Goal: Task Accomplishment & Management: Use online tool/utility

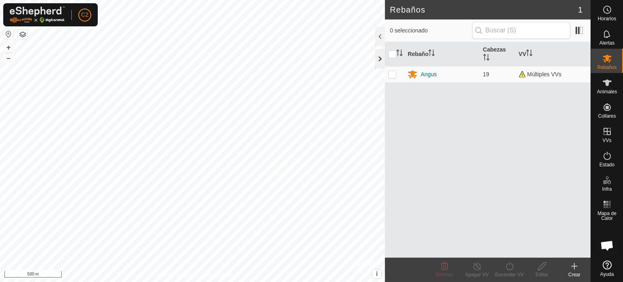
click at [377, 59] on div at bounding box center [380, 58] width 10 height 19
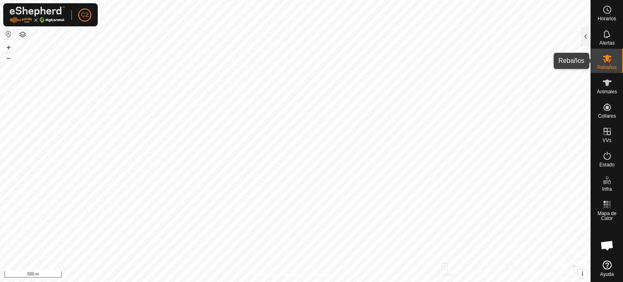
click at [607, 60] on icon at bounding box center [607, 59] width 9 height 8
click at [586, 30] on div at bounding box center [586, 36] width 10 height 19
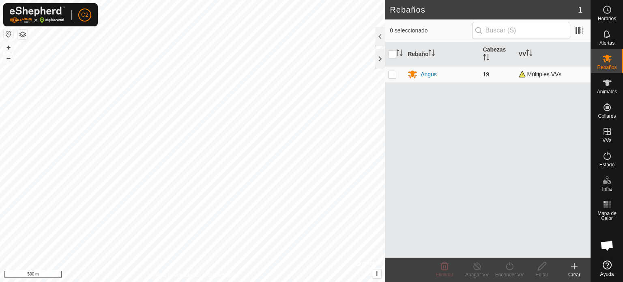
click at [427, 74] on div "Angus" at bounding box center [429, 74] width 16 height 9
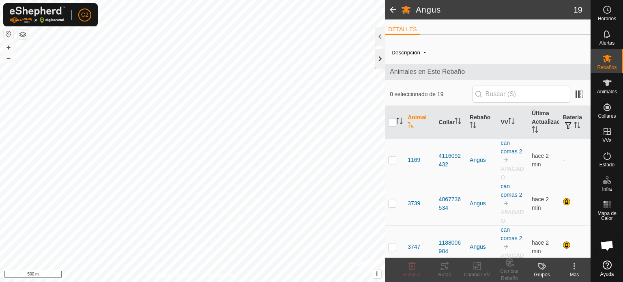
click at [381, 58] on div at bounding box center [380, 58] width 10 height 19
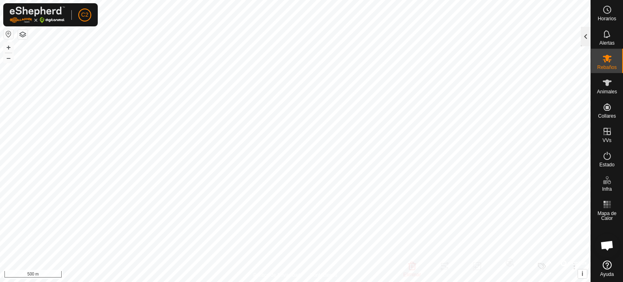
click at [587, 34] on div at bounding box center [586, 36] width 10 height 19
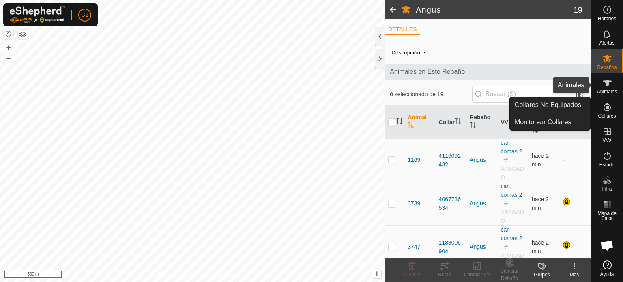
click at [605, 87] on icon at bounding box center [608, 83] width 10 height 10
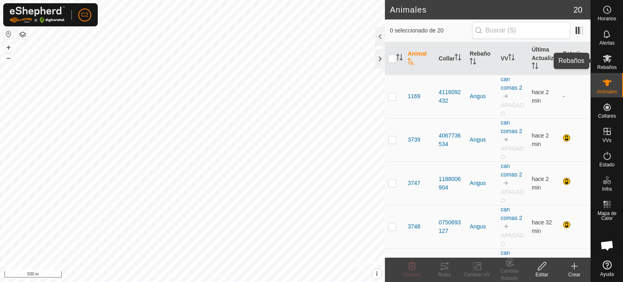
click at [607, 62] on icon at bounding box center [608, 59] width 10 height 10
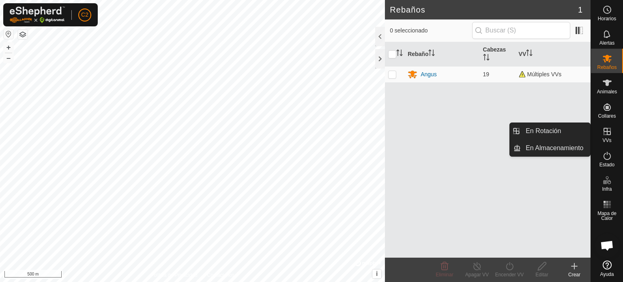
click at [607, 134] on icon at bounding box center [607, 131] width 7 height 7
click at [560, 127] on link "En Rotación" at bounding box center [555, 131] width 69 height 16
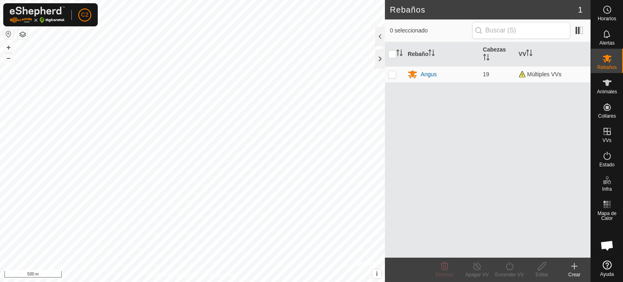
click at [560, 127] on span "En Rotación" at bounding box center [543, 131] width 35 height 10
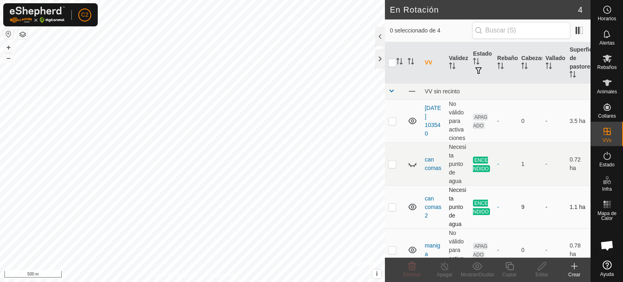
click at [393, 207] on p-checkbox at bounding box center [392, 207] width 8 height 6
checkbox input "true"
click at [510, 265] on icon at bounding box center [510, 266] width 10 height 10
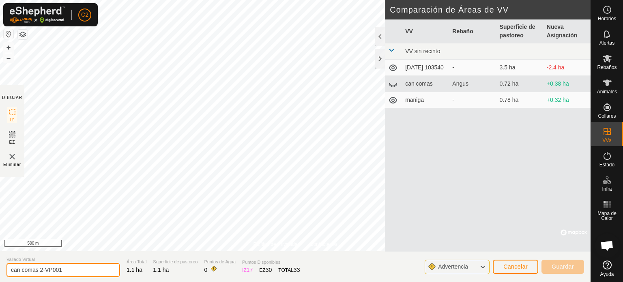
click at [65, 270] on input "can comas 2-VP001" at bounding box center [63, 270] width 114 height 14
type input "can comas 3"
click at [394, 85] on icon at bounding box center [393, 84] width 10 height 10
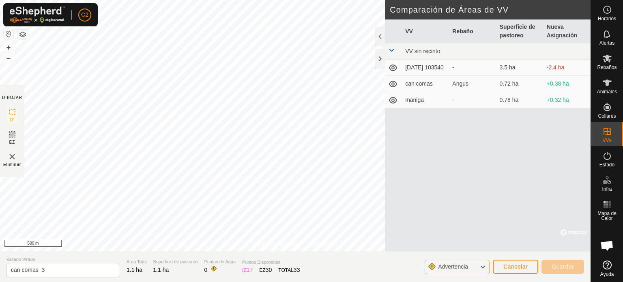
click at [394, 82] on icon at bounding box center [393, 84] width 8 height 6
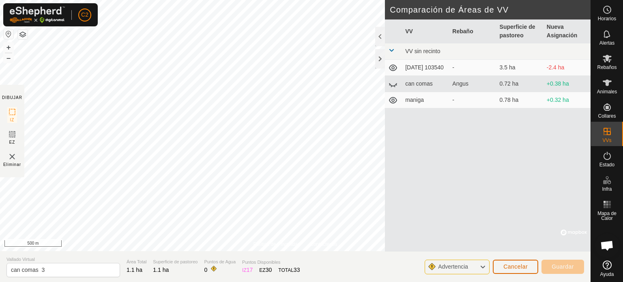
click at [513, 266] on span "Cancelar" at bounding box center [516, 266] width 24 height 6
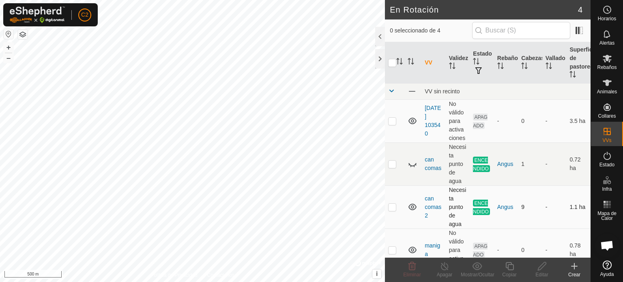
click at [394, 205] on p-checkbox at bounding box center [392, 207] width 8 height 6
checkbox input "true"
click at [512, 266] on icon at bounding box center [510, 266] width 10 height 10
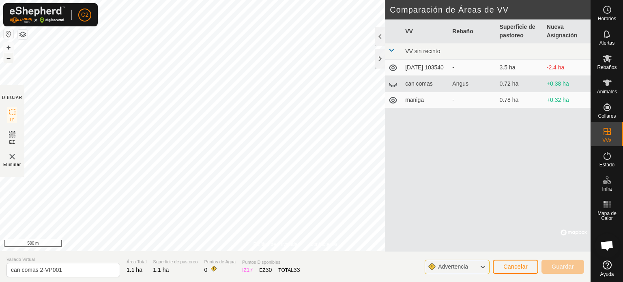
click at [10, 55] on button "–" at bounding box center [9, 58] width 10 height 10
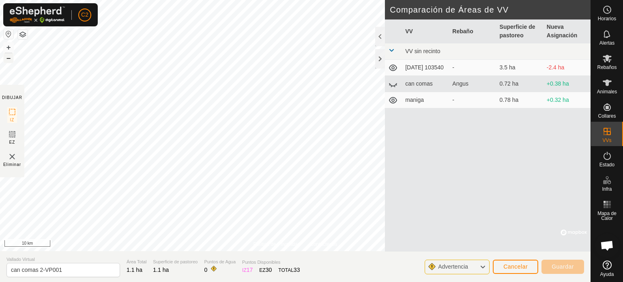
click at [10, 55] on button "–" at bounding box center [9, 58] width 10 height 10
click at [8, 45] on button "+" at bounding box center [9, 48] width 10 height 10
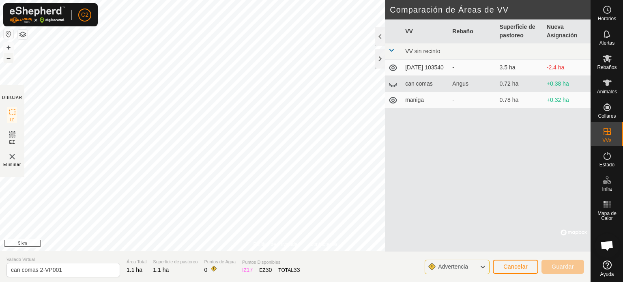
click at [8, 59] on button "–" at bounding box center [9, 58] width 10 height 10
click at [9, 46] on button "+" at bounding box center [9, 48] width 10 height 10
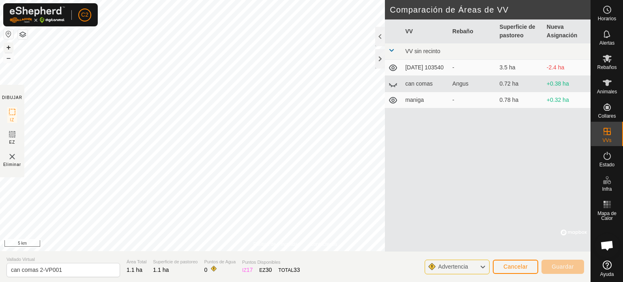
click at [9, 46] on button "+" at bounding box center [9, 48] width 10 height 10
click at [495, 111] on div "Política de Privacidad Contáctenos + – ⇧ i © Mapbox , © OpenStreetMap , Improve…" at bounding box center [295, 141] width 591 height 282
click at [7, 47] on button "+" at bounding box center [9, 48] width 10 height 10
click at [8, 46] on button "+" at bounding box center [9, 48] width 10 height 10
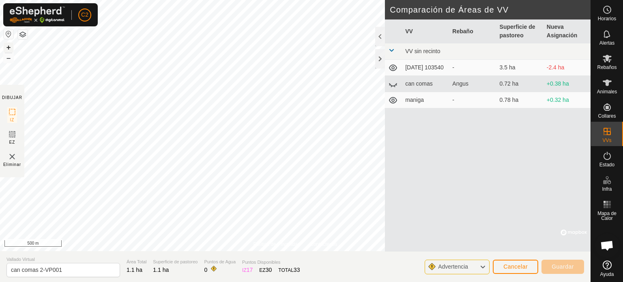
click at [8, 46] on button "+" at bounding box center [9, 48] width 10 height 10
click at [8, 45] on button "+" at bounding box center [9, 48] width 10 height 10
click at [9, 47] on button "+" at bounding box center [9, 48] width 10 height 10
click at [8, 48] on button "+" at bounding box center [9, 48] width 10 height 10
click at [72, 271] on input "can comas 2-VP001" at bounding box center [63, 270] width 114 height 14
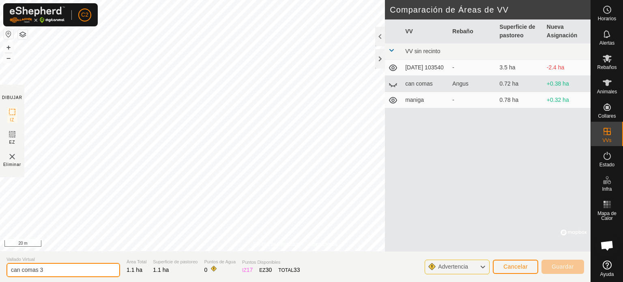
type input "can comas 3"
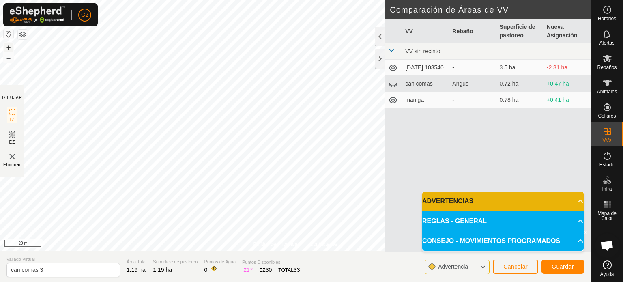
click at [9, 47] on button "+" at bounding box center [9, 48] width 10 height 10
click at [8, 60] on button "–" at bounding box center [9, 58] width 10 height 10
click at [11, 45] on button "+" at bounding box center [9, 48] width 10 height 10
click at [10, 59] on button "–" at bounding box center [9, 58] width 10 height 10
click at [9, 57] on button "–" at bounding box center [9, 58] width 10 height 10
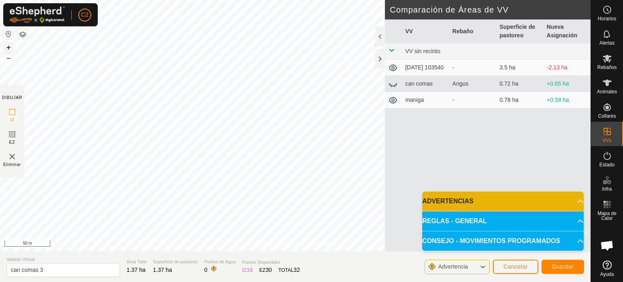
click at [8, 47] on button "+" at bounding box center [9, 48] width 10 height 10
click at [11, 47] on button "+" at bounding box center [9, 48] width 10 height 10
click at [8, 58] on button "–" at bounding box center [9, 58] width 10 height 10
click at [564, 265] on span "Guardar" at bounding box center [563, 266] width 22 height 6
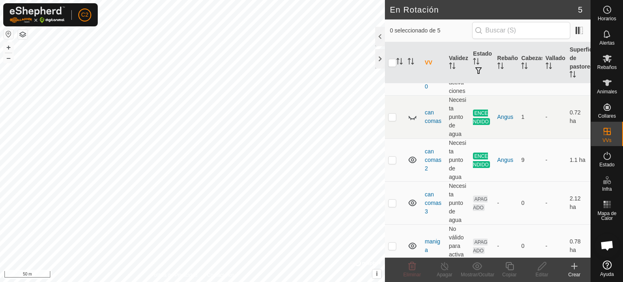
scroll to position [49, 0]
click at [478, 200] on td "APAGADO" at bounding box center [482, 201] width 24 height 43
click at [392, 199] on p-checkbox at bounding box center [392, 201] width 8 height 6
checkbox input "true"
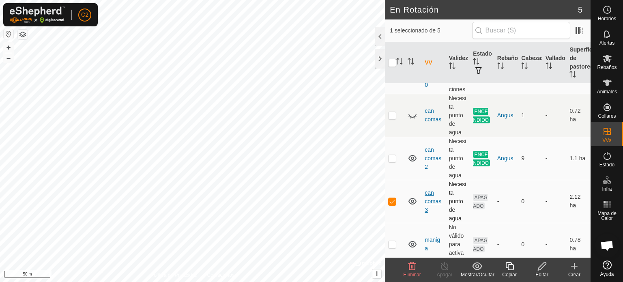
click at [431, 198] on link "can comas 3" at bounding box center [433, 201] width 17 height 24
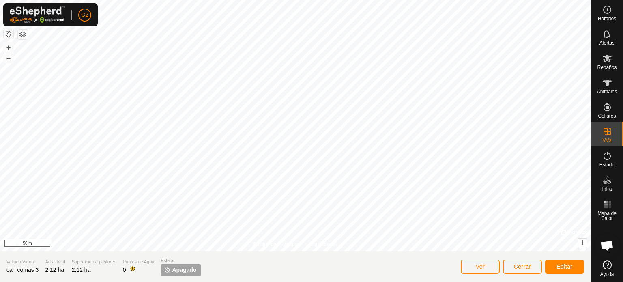
click at [177, 271] on span "Apagado" at bounding box center [184, 270] width 24 height 9
